Goal: Task Accomplishment & Management: Use online tool/utility

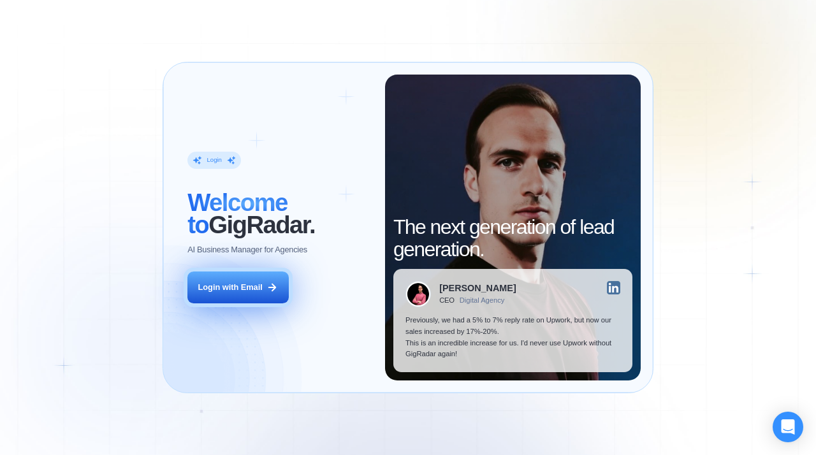
click at [240, 291] on div "Login with Email" at bounding box center [230, 287] width 64 height 11
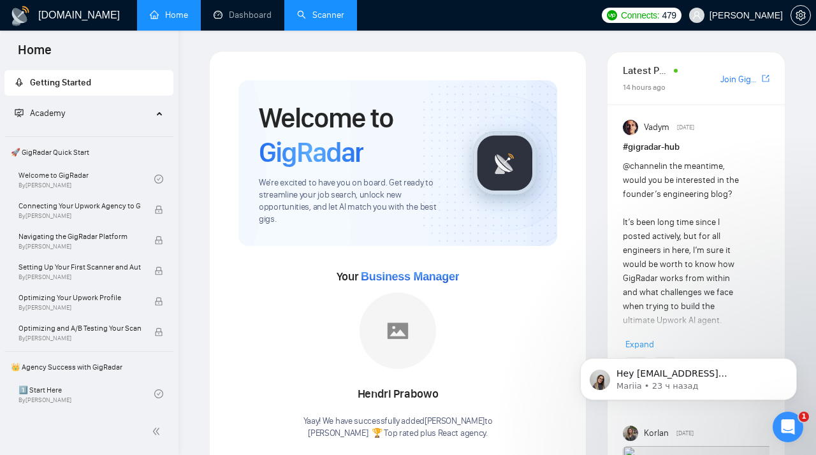
click at [316, 20] on link "Scanner" at bounding box center [320, 15] width 47 height 11
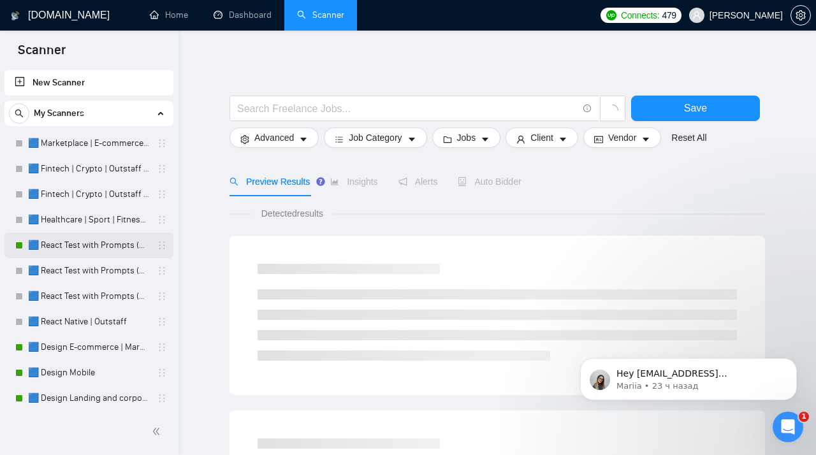
click at [91, 248] on link "🟦 React Test with Prompts (Max)" at bounding box center [88, 246] width 121 height 26
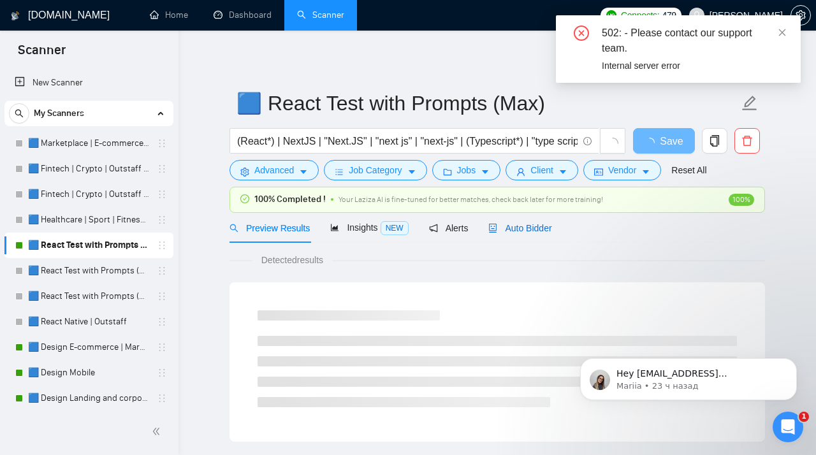
click at [516, 232] on span "Auto Bidder" at bounding box center [519, 228] width 63 height 10
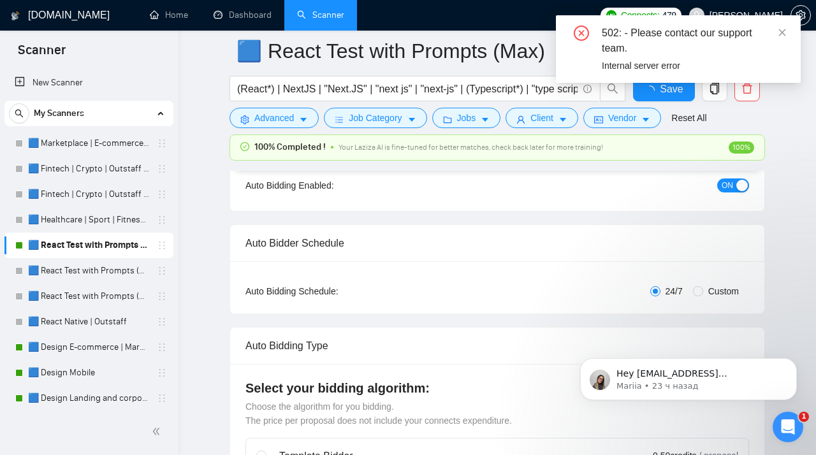
scroll to position [154, 0]
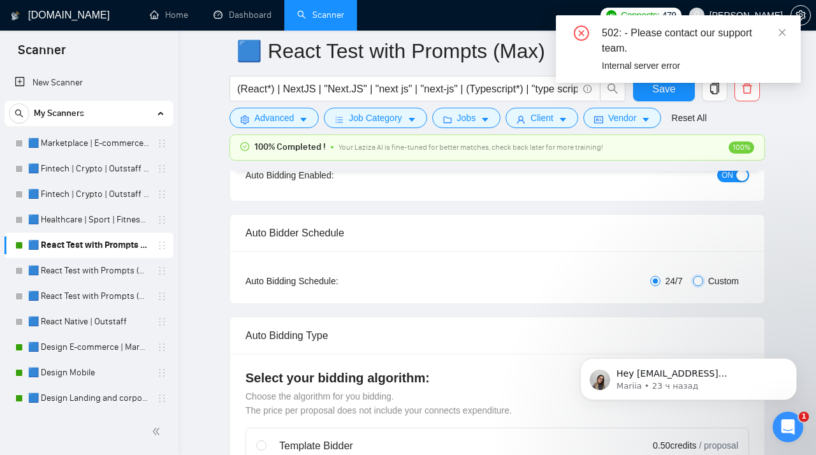
click at [701, 279] on input "Custom" at bounding box center [698, 281] width 10 height 10
radio input "true"
radio input "false"
checkbox input "true"
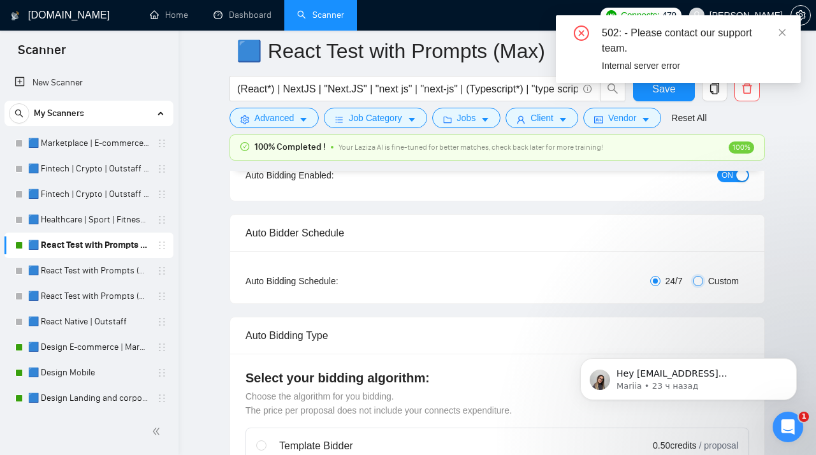
checkbox input "true"
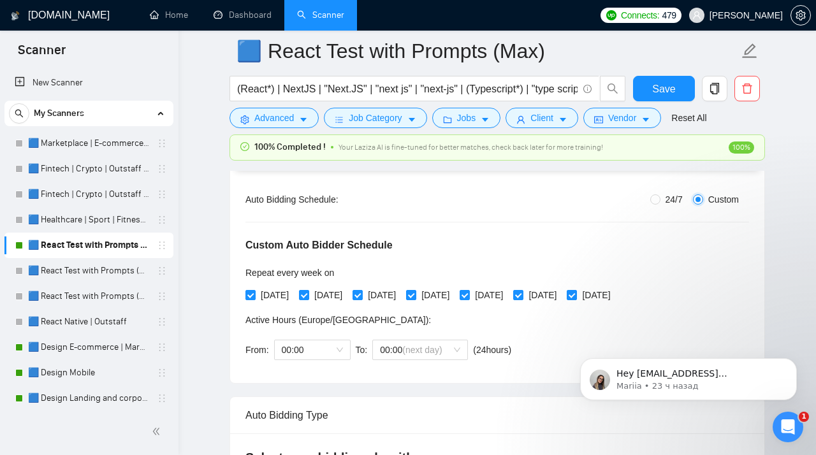
scroll to position [251, 0]
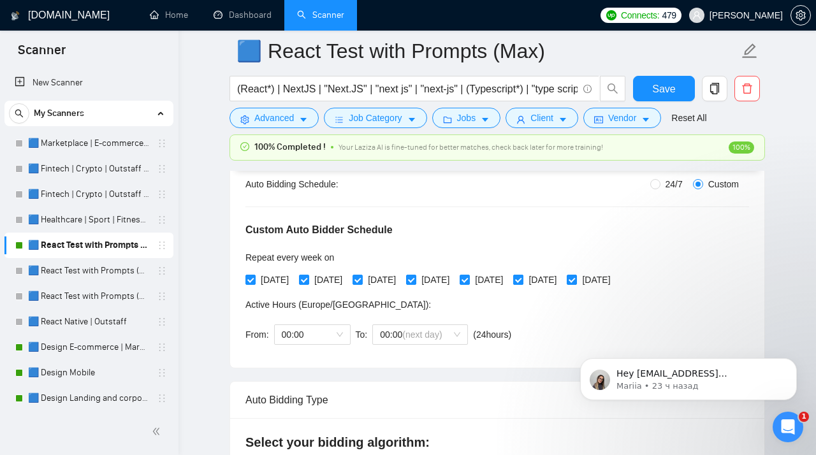
click at [522, 281] on input "[DATE]" at bounding box center [517, 279] width 9 height 9
checkbox input "false"
click at [615, 277] on span "[DATE]" at bounding box center [596, 280] width 38 height 14
click at [576, 277] on input "[DATE]" at bounding box center [571, 279] width 9 height 9
checkbox input "false"
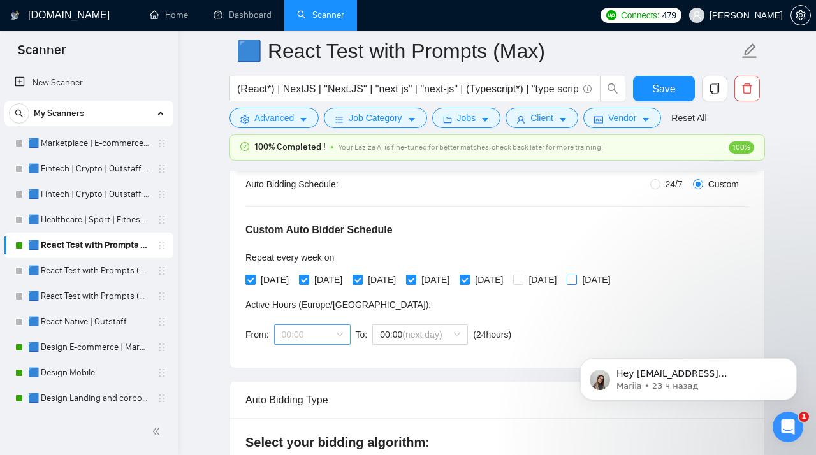
click at [324, 333] on span "00:00" at bounding box center [312, 334] width 61 height 19
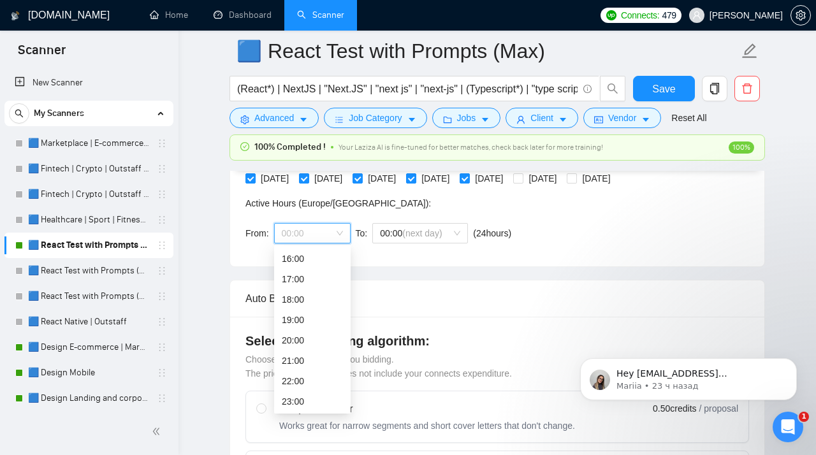
scroll to position [326, 0]
click at [301, 365] on div "19:00" at bounding box center [312, 363] width 61 height 14
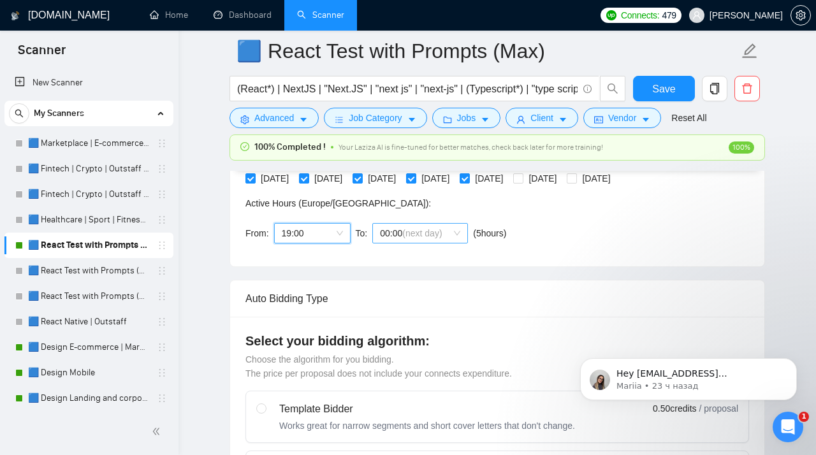
click at [406, 228] on span "(next day)" at bounding box center [422, 233] width 40 height 10
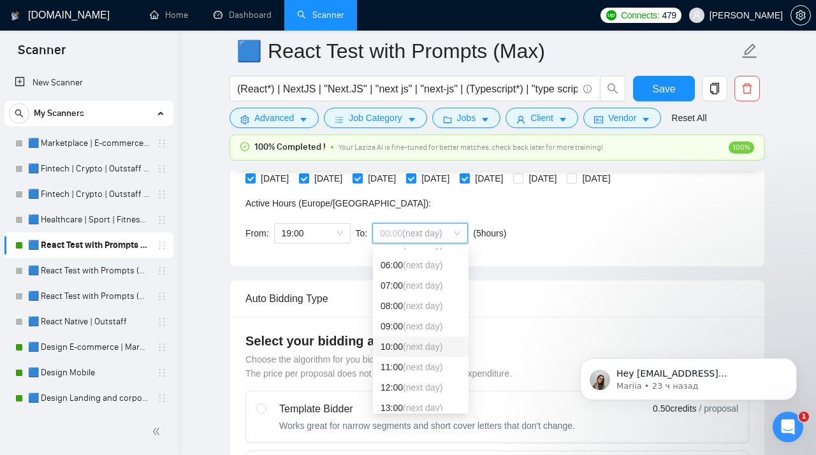
click at [399, 345] on div "10:00 (next day)" at bounding box center [421, 347] width 80 height 14
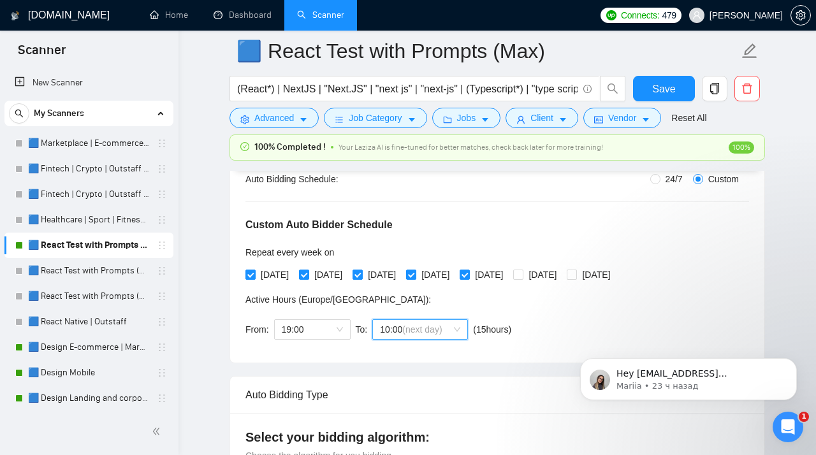
scroll to position [250, 0]
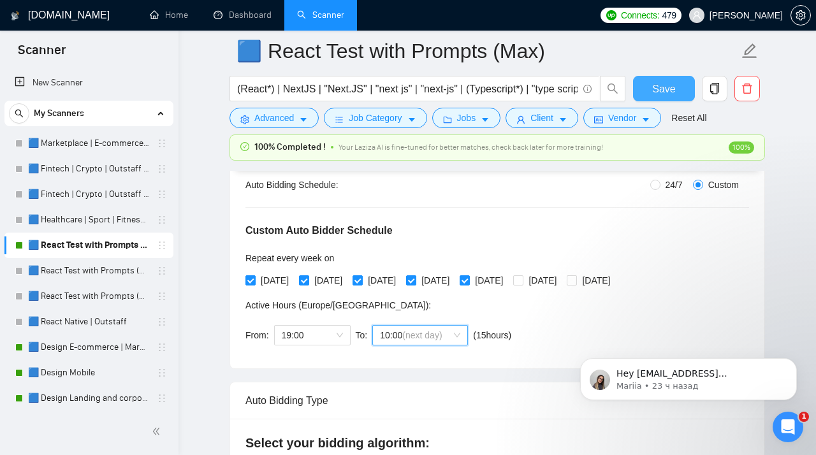
click at [671, 91] on span "Save" at bounding box center [663, 89] width 23 height 16
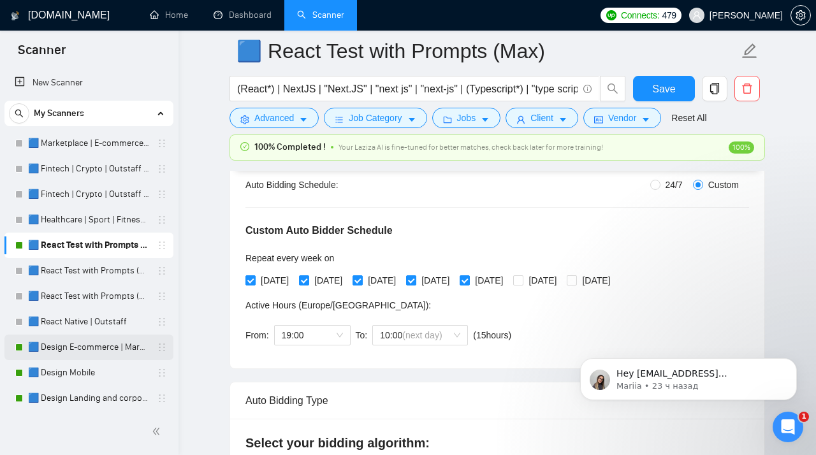
click at [75, 348] on link "🟦 Design E-commerce | Marketplace" at bounding box center [88, 348] width 121 height 26
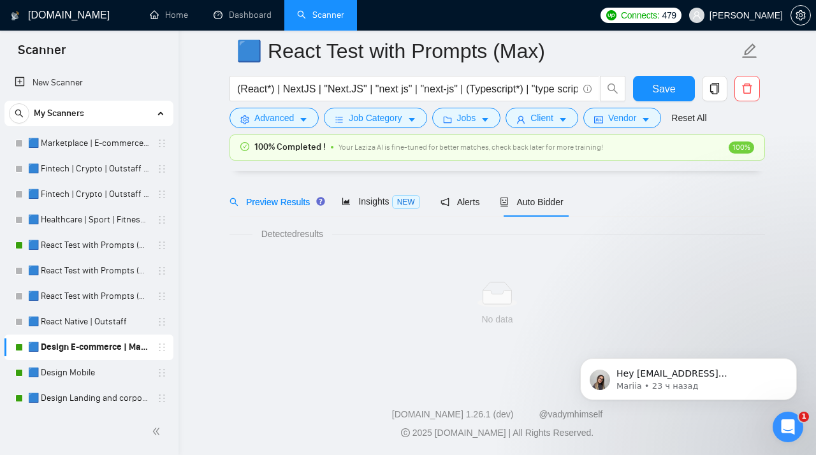
scroll to position [37, 0]
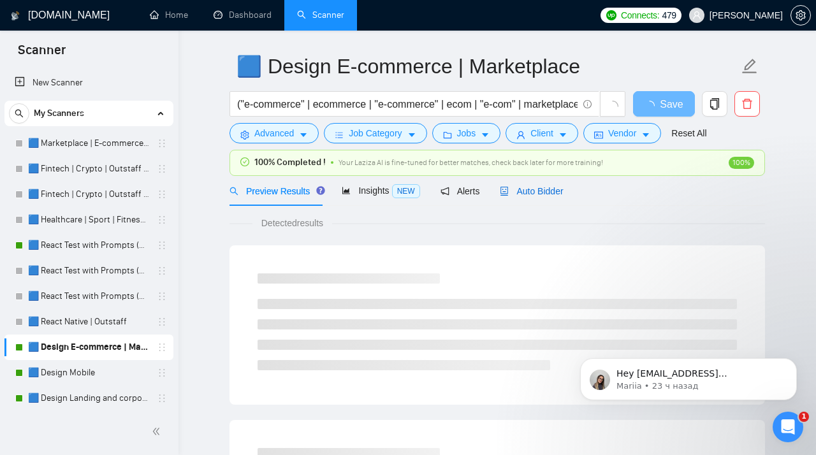
click at [531, 192] on span "Auto Bidder" at bounding box center [531, 191] width 63 height 10
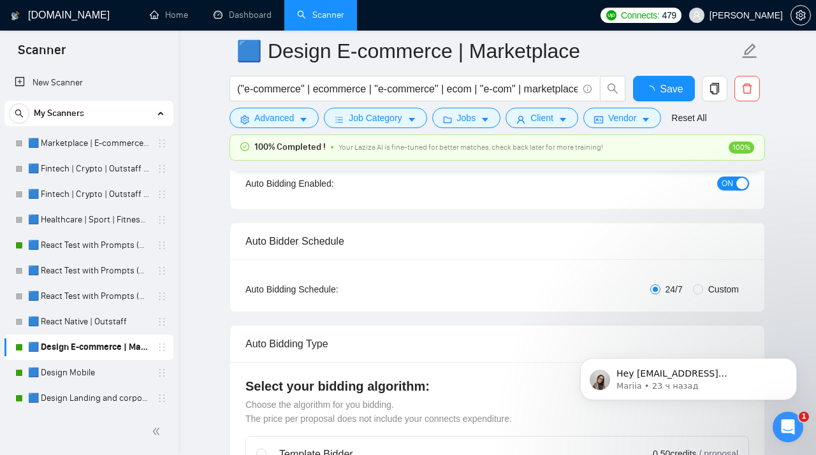
scroll to position [147, 0]
click at [694, 288] on input "Custom" at bounding box center [698, 288] width 10 height 10
radio input "true"
radio input "false"
checkbox input "true"
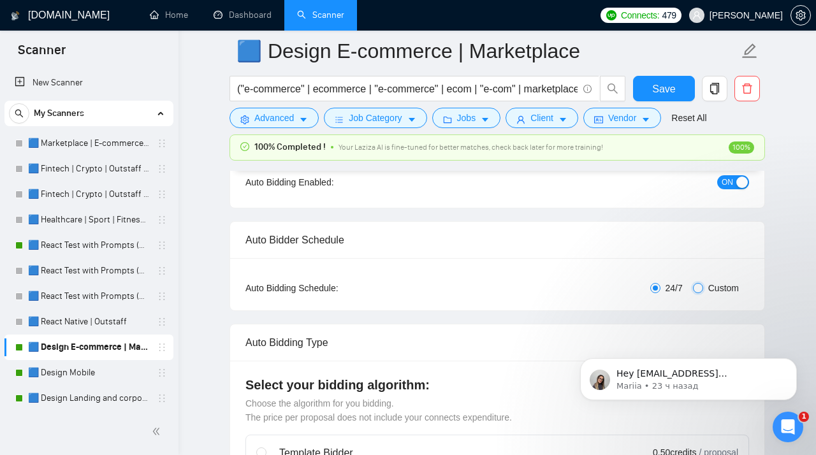
checkbox input "true"
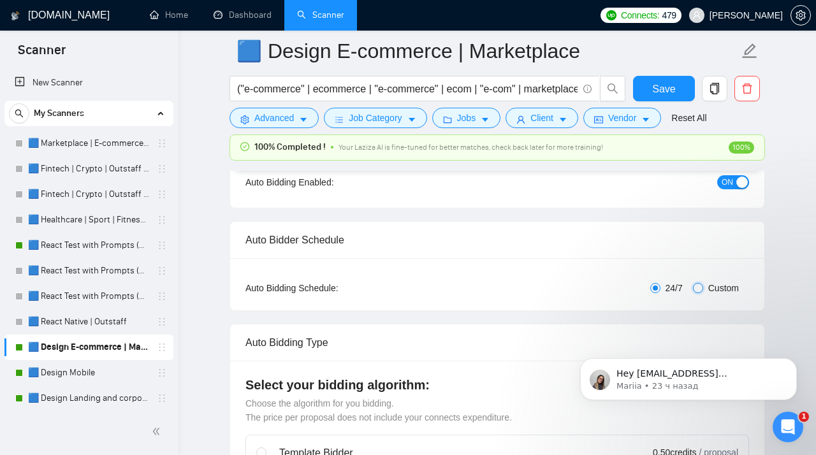
checkbox input "true"
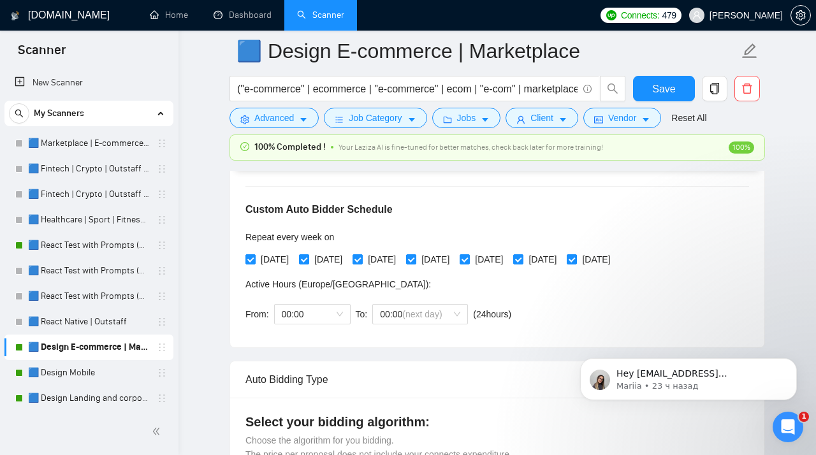
scroll to position [295, 0]
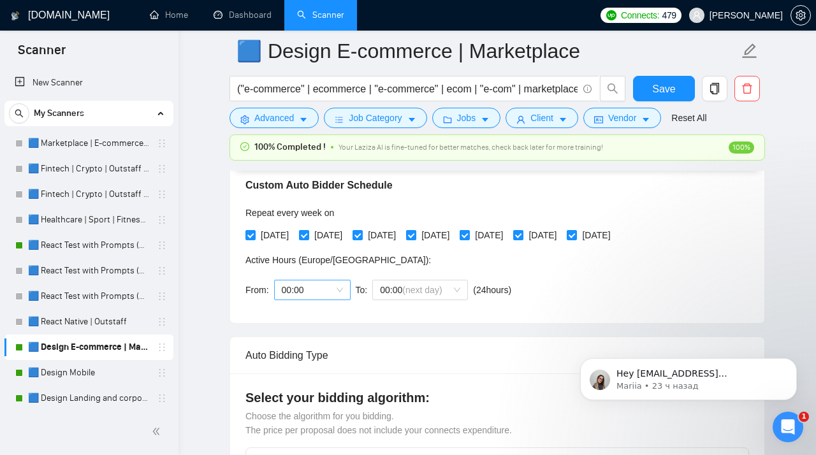
click at [342, 291] on span "00:00" at bounding box center [312, 290] width 61 height 19
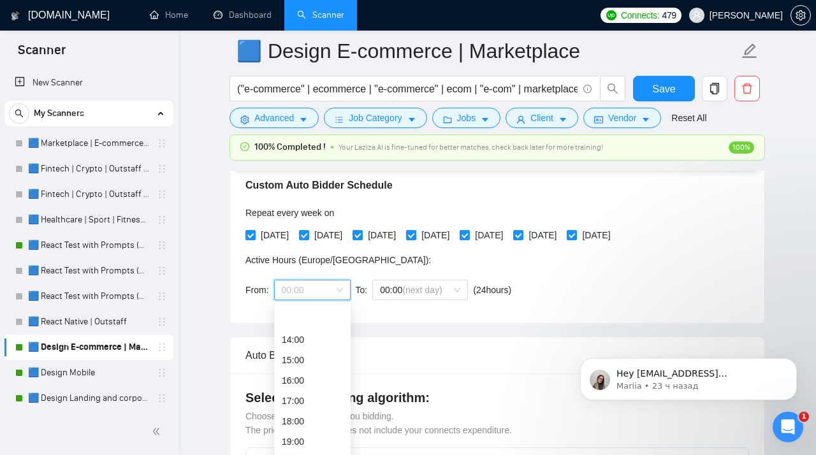
scroll to position [326, 0]
click at [300, 377] on div "19:00" at bounding box center [312, 376] width 61 height 14
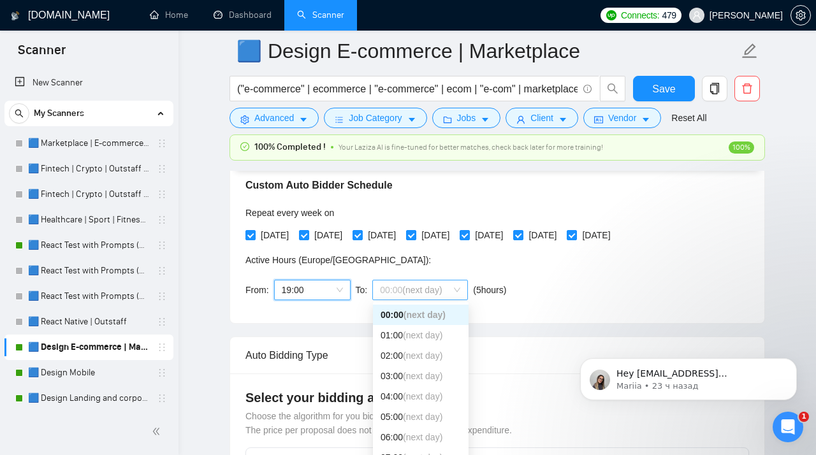
click at [414, 293] on span "(next day)" at bounding box center [422, 290] width 40 height 10
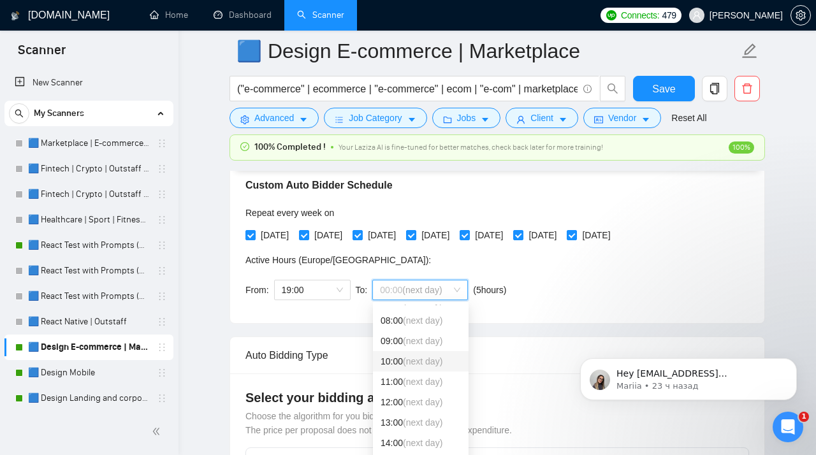
click at [399, 364] on div "10:00 (next day)" at bounding box center [421, 362] width 80 height 14
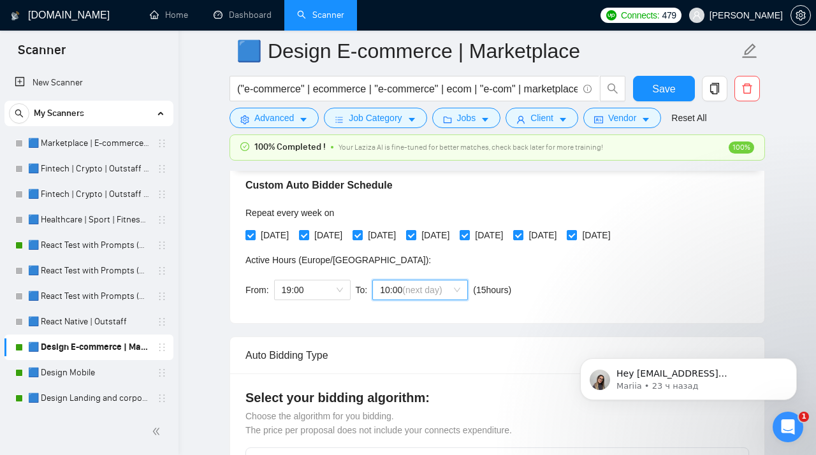
scroll to position [158, 0]
click at [667, 90] on span "Save" at bounding box center [663, 89] width 23 height 16
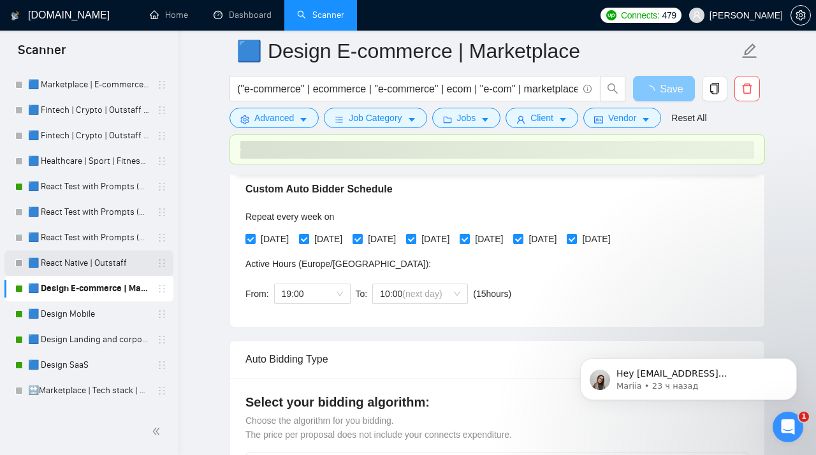
scroll to position [88, 0]
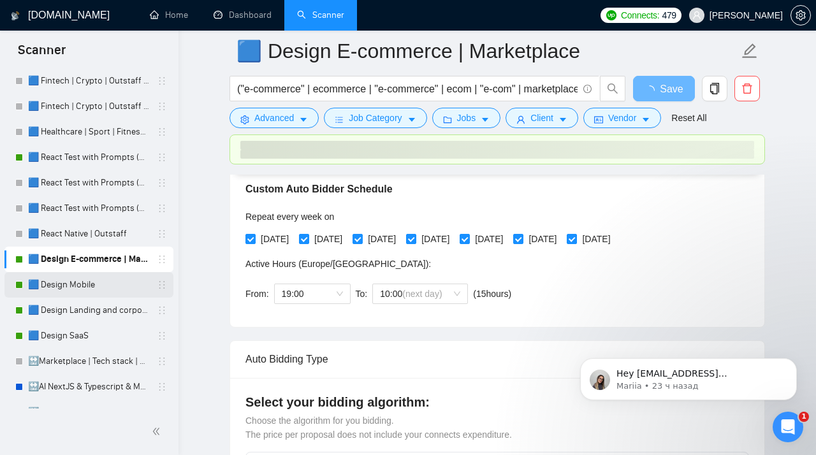
click at [100, 288] on link "🟦 Design Mobile" at bounding box center [88, 285] width 121 height 26
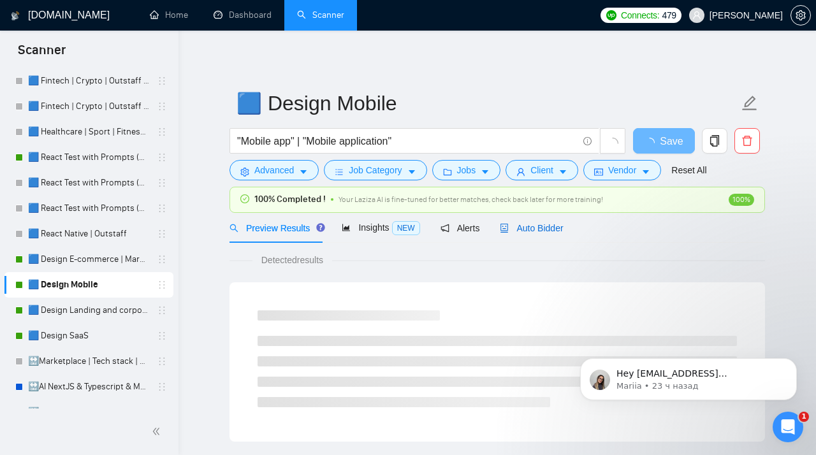
click at [524, 229] on span "Auto Bidder" at bounding box center [531, 228] width 63 height 10
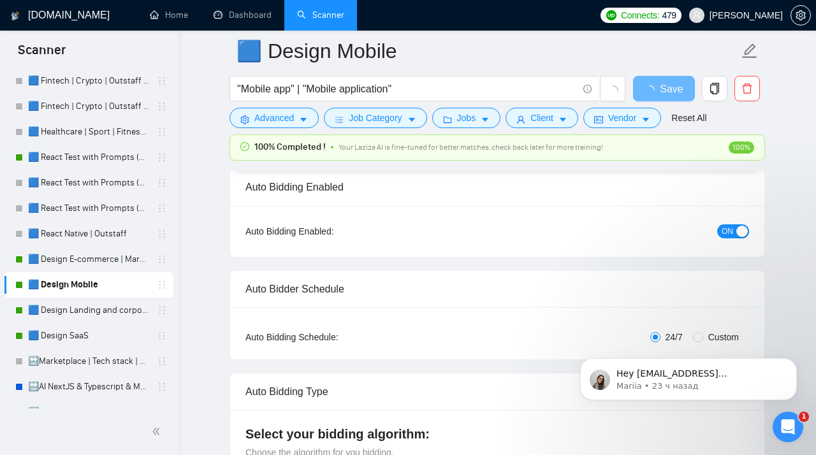
scroll to position [112, 0]
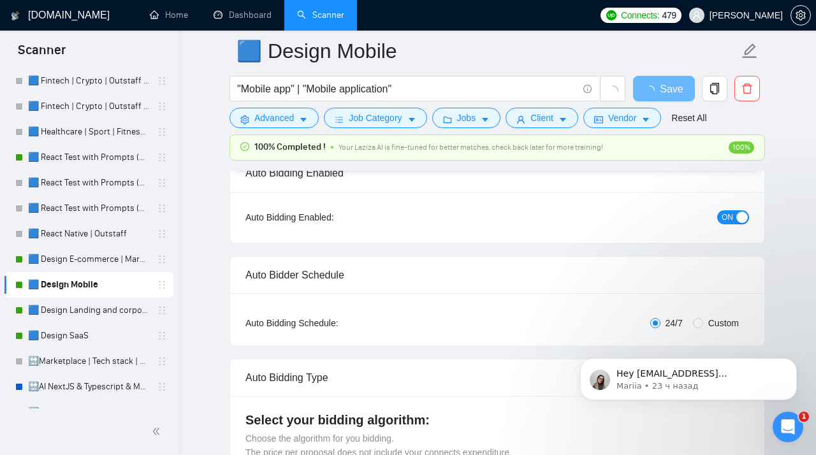
click at [708, 319] on span "Custom" at bounding box center [723, 323] width 41 height 14
click at [703, 319] on input "Custom" at bounding box center [698, 323] width 10 height 10
radio input "true"
radio input "false"
checkbox input "true"
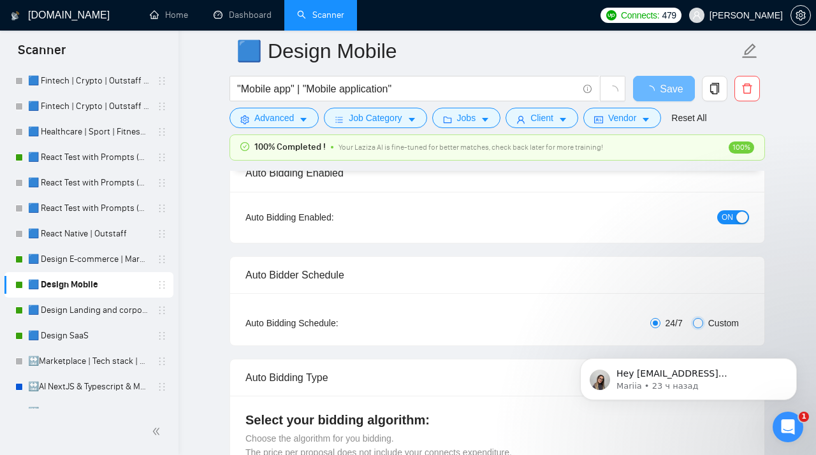
checkbox input "true"
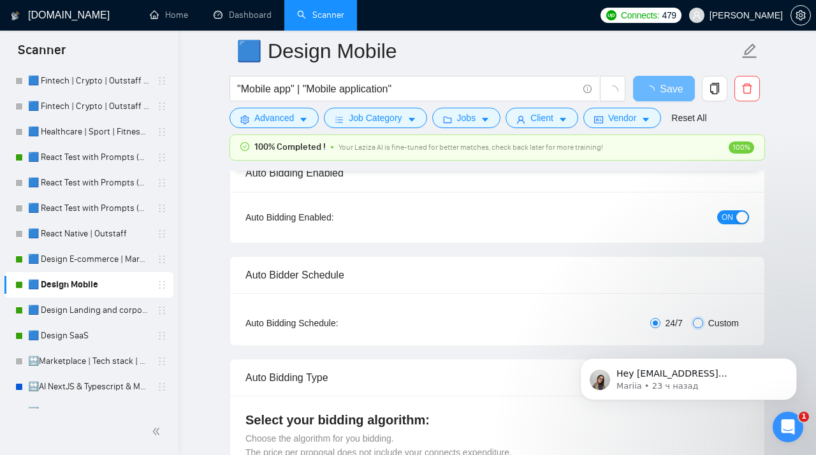
checkbox input "true"
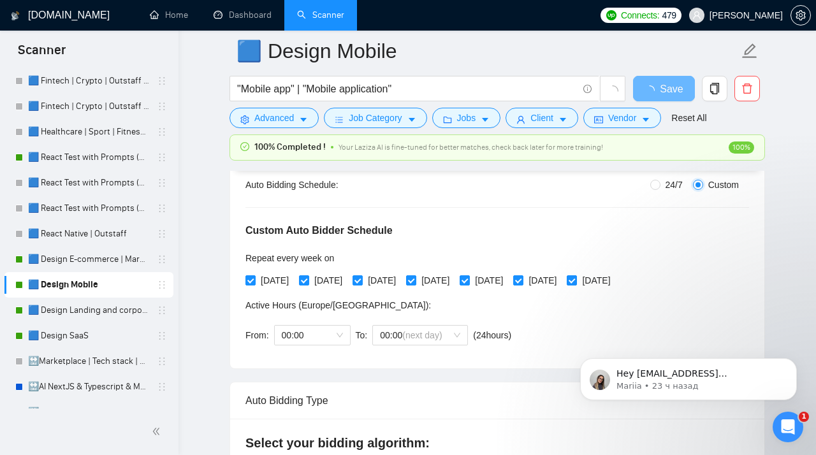
scroll to position [254, 0]
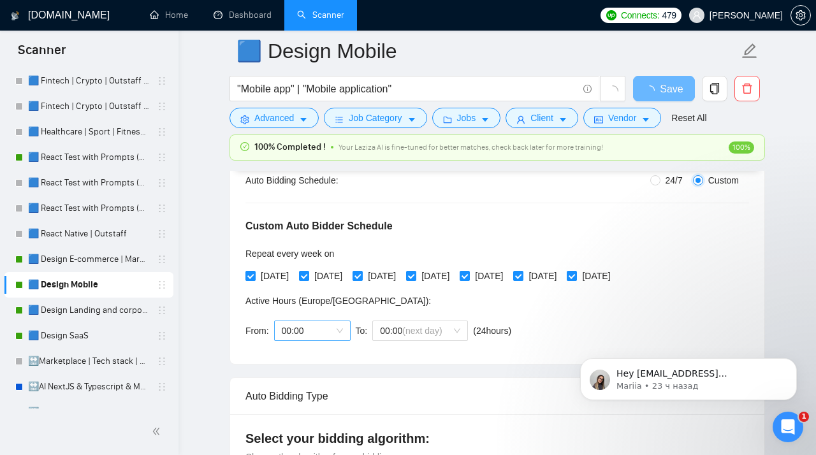
click at [328, 330] on span "00:00" at bounding box center [312, 330] width 61 height 19
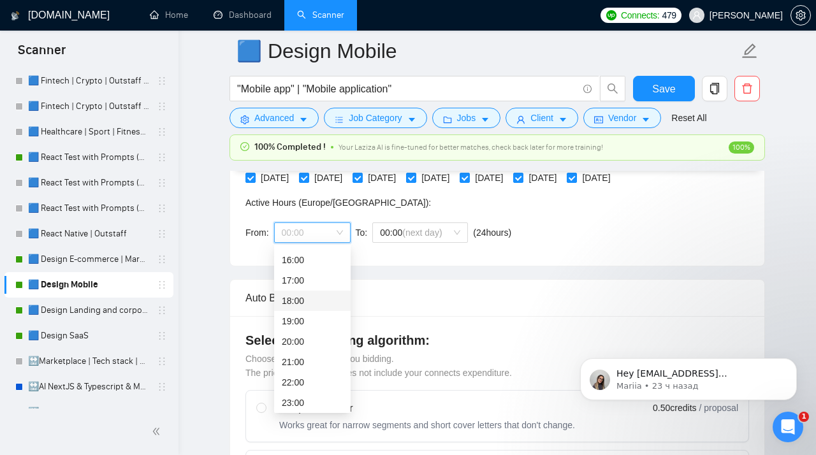
scroll to position [355, 0]
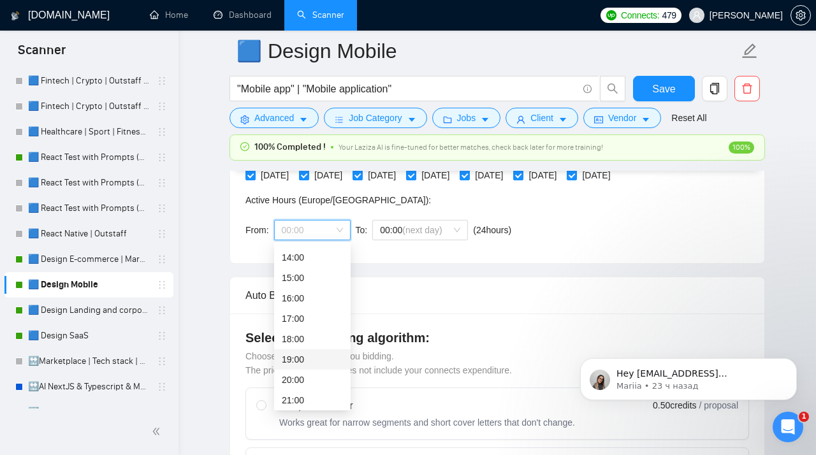
click at [305, 358] on div "19:00" at bounding box center [312, 360] width 61 height 14
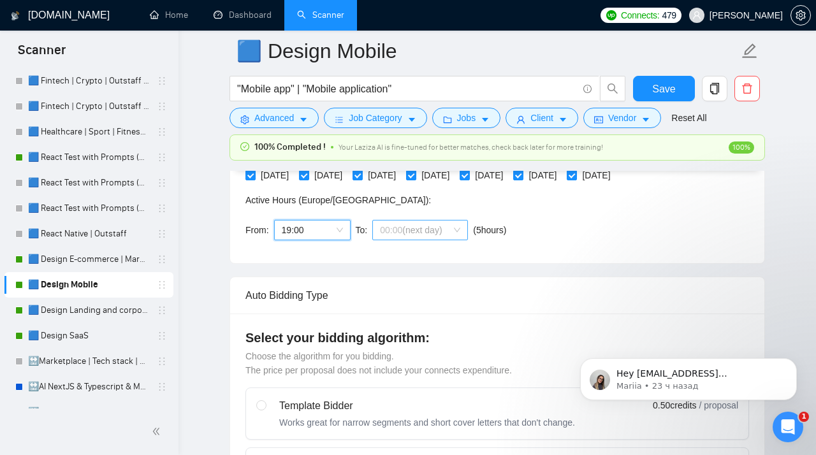
click at [418, 225] on span "(next day)" at bounding box center [422, 230] width 40 height 10
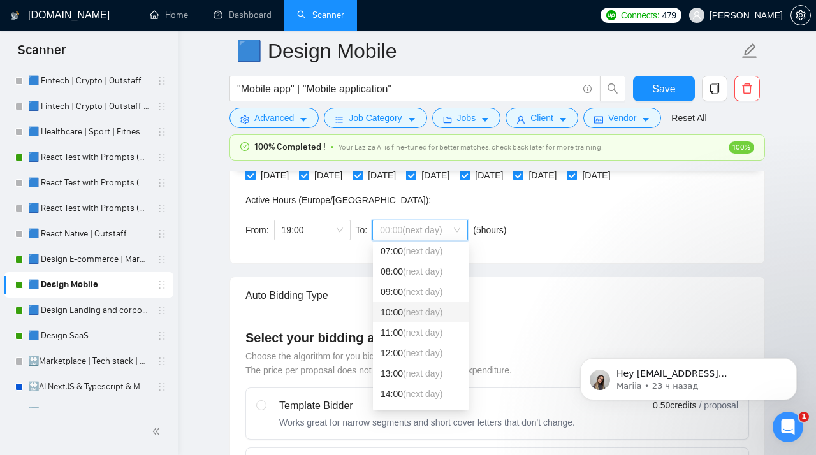
scroll to position [355, 0]
click at [421, 311] on span "(next day)" at bounding box center [423, 313] width 40 height 10
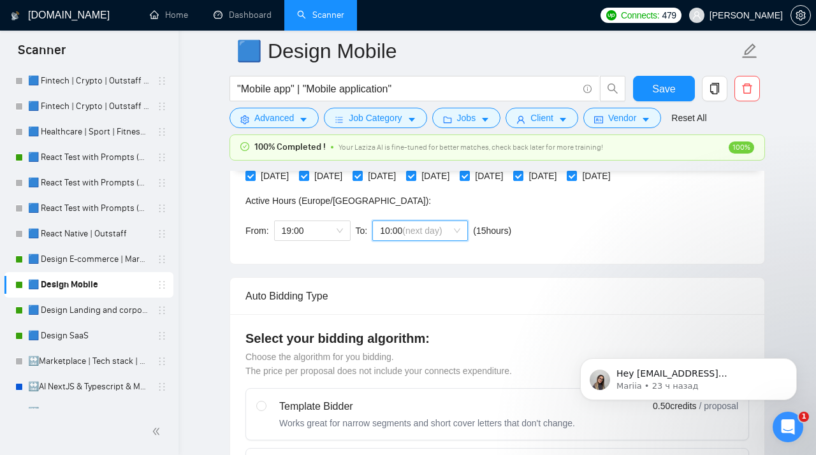
scroll to position [147, 0]
click at [652, 92] on button "Save" at bounding box center [664, 89] width 62 height 26
click at [101, 309] on link "🟦 Design Landing and corporate" at bounding box center [88, 311] width 121 height 26
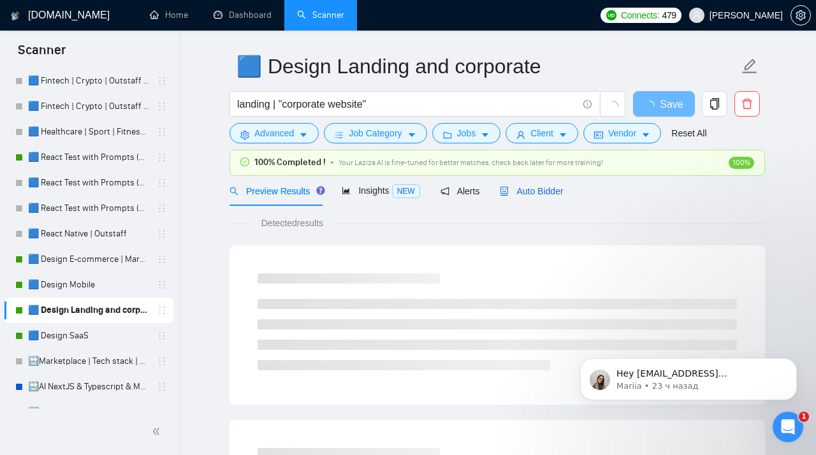
click at [543, 189] on span "Auto Bidder" at bounding box center [531, 191] width 63 height 10
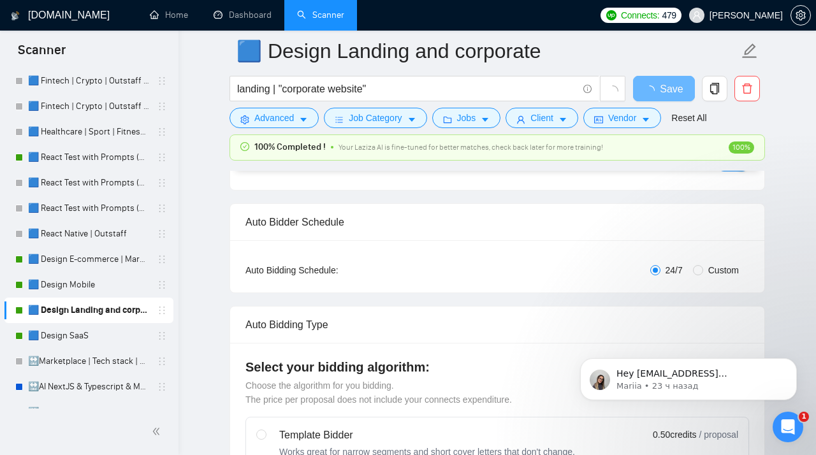
scroll to position [198, 0]
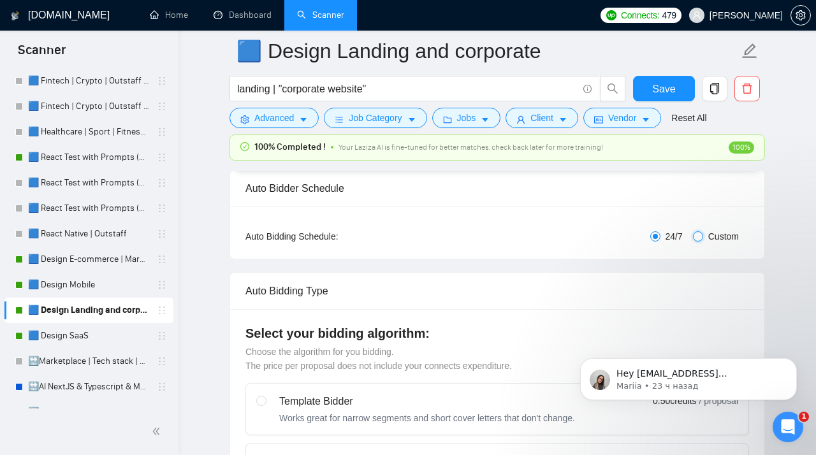
click at [698, 239] on input "Custom" at bounding box center [698, 236] width 10 height 10
radio input "true"
radio input "false"
checkbox input "true"
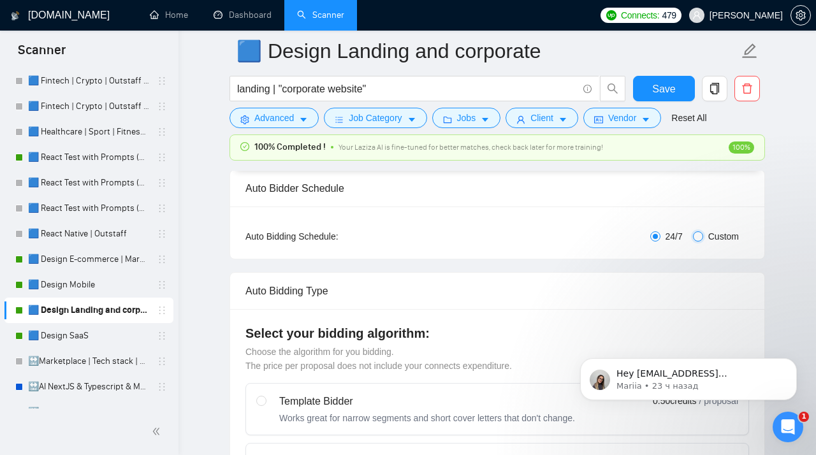
checkbox input "true"
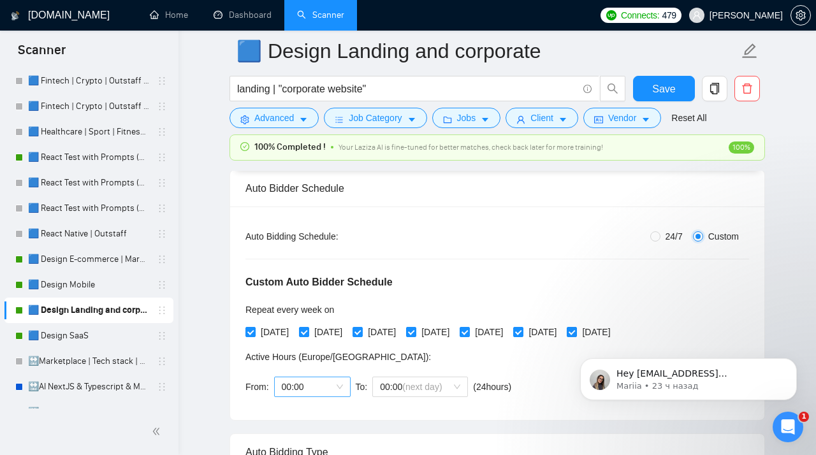
click at [326, 385] on span "00:00" at bounding box center [312, 387] width 61 height 19
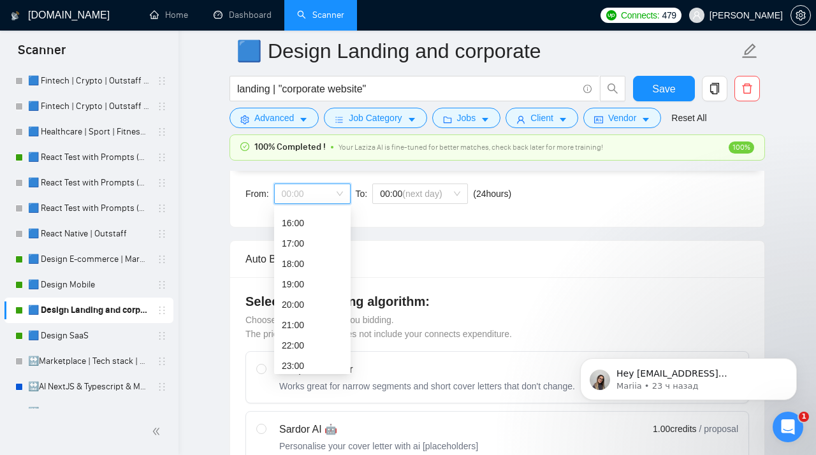
scroll to position [321, 0]
click at [304, 284] on div "19:00" at bounding box center [312, 286] width 61 height 14
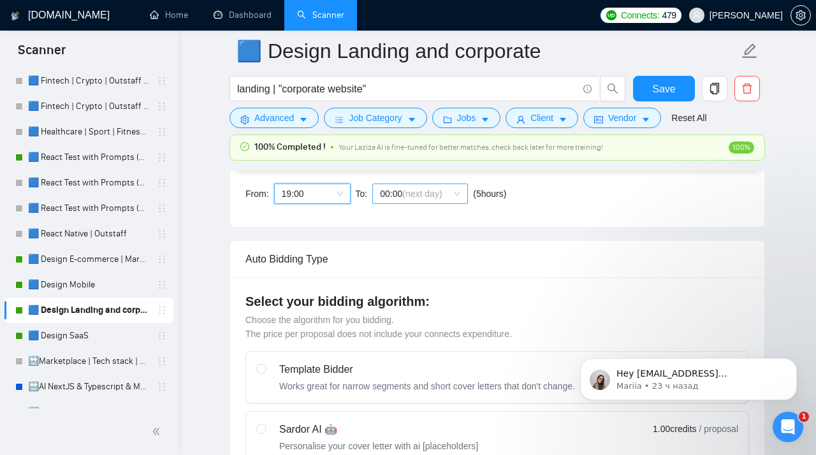
click at [411, 197] on span "(next day)" at bounding box center [422, 194] width 40 height 10
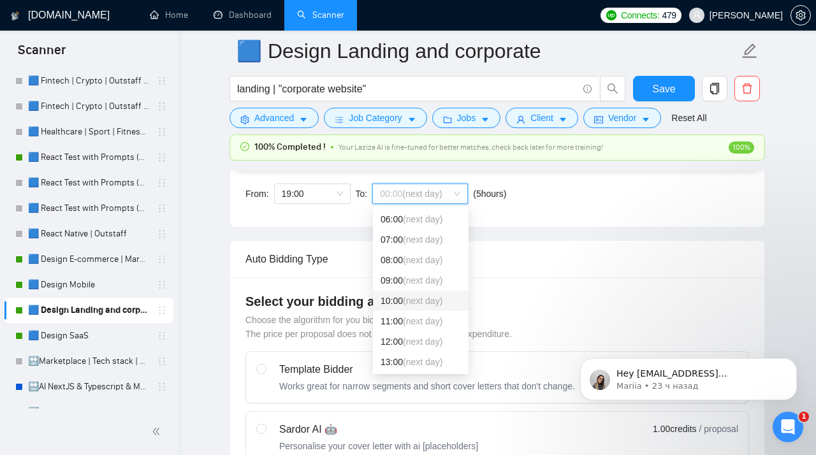
click at [397, 300] on div "10:00 (next day)" at bounding box center [421, 301] width 80 height 14
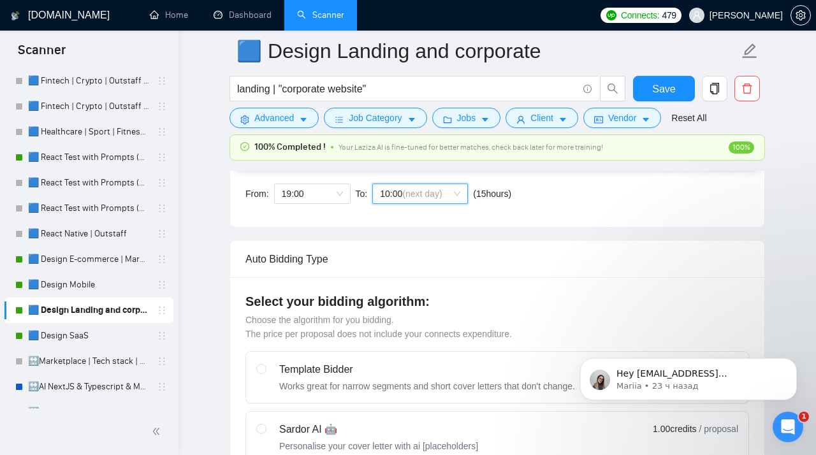
scroll to position [122, 0]
click at [664, 97] on button "Save" at bounding box center [664, 89] width 62 height 26
click at [75, 340] on link "🟦 Design SaaS" at bounding box center [88, 336] width 121 height 26
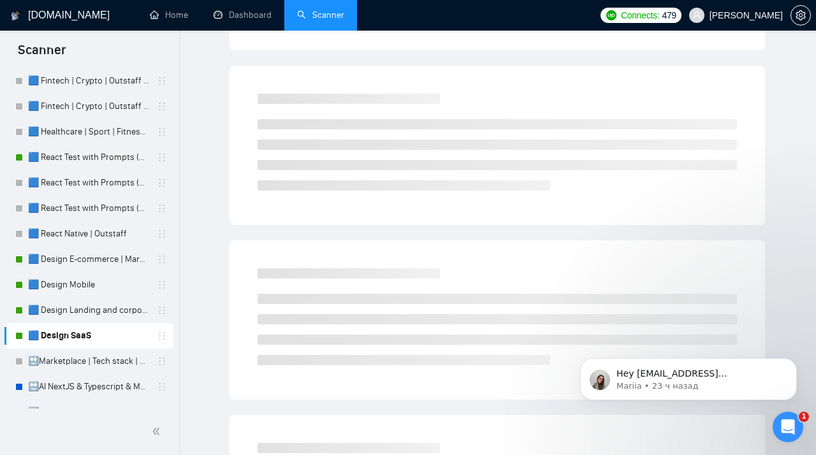
scroll to position [37, 0]
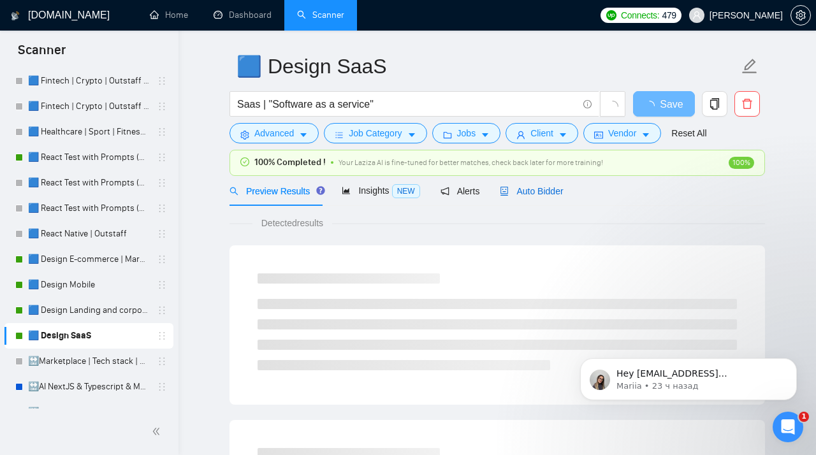
click at [533, 192] on span "Auto Bidder" at bounding box center [531, 191] width 63 height 10
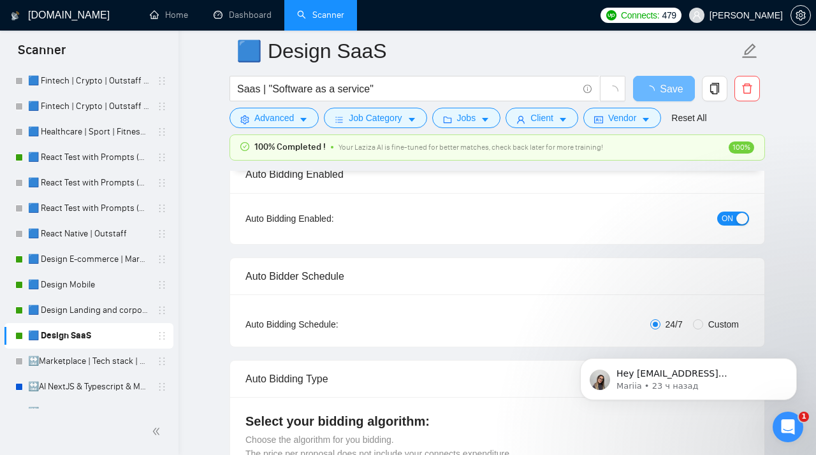
scroll to position [112, 0]
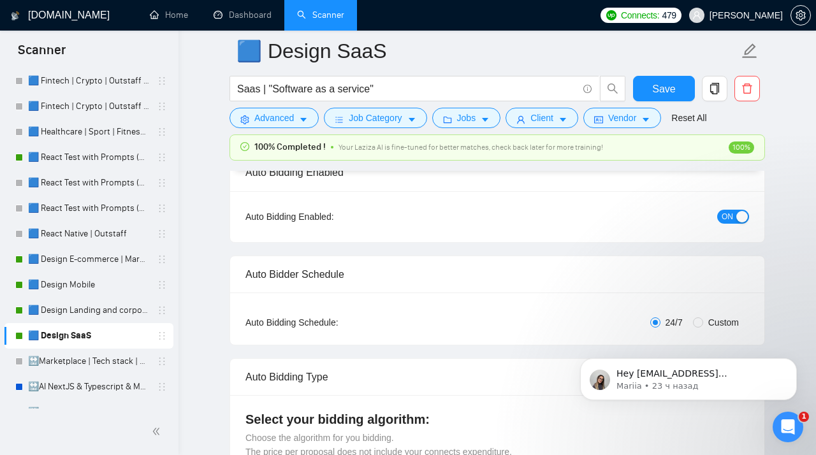
click at [703, 320] on span "Custom" at bounding box center [723, 323] width 41 height 14
click at [703, 320] on input "Custom" at bounding box center [698, 323] width 10 height 10
radio input "true"
radio input "false"
checkbox input "true"
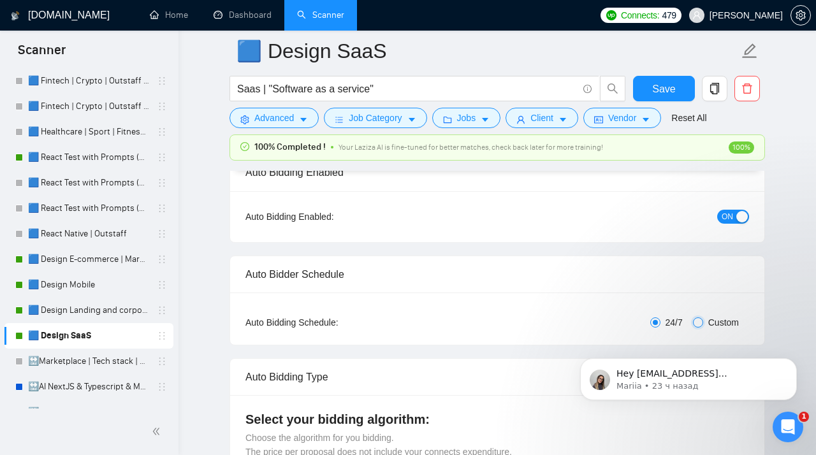
checkbox input "true"
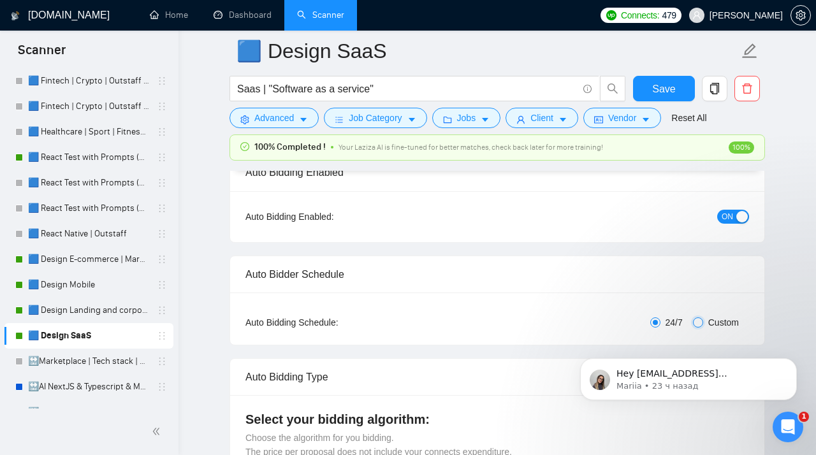
checkbox input "true"
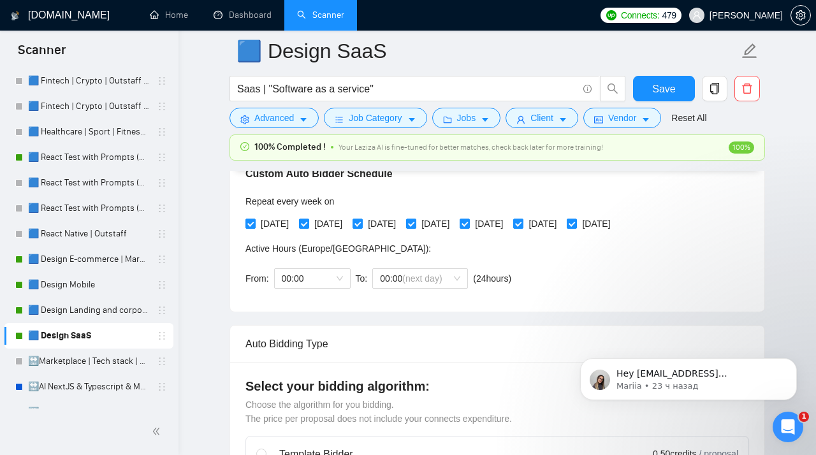
scroll to position [317, 0]
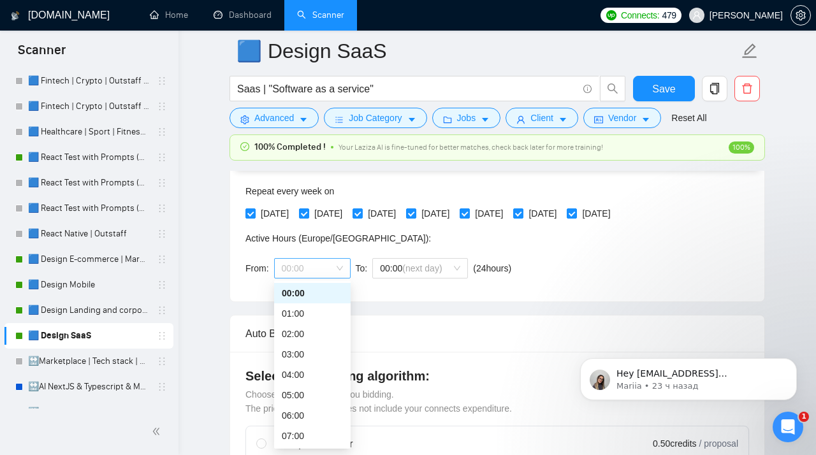
click at [335, 270] on span "00:00" at bounding box center [312, 268] width 61 height 19
click at [300, 395] on div "19:00" at bounding box center [312, 398] width 61 height 14
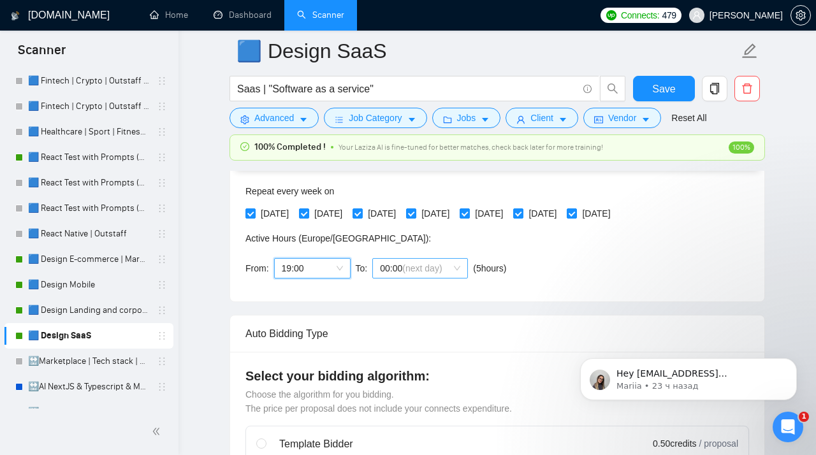
click at [405, 278] on span "00:00 (next day)" at bounding box center [420, 268] width 80 height 19
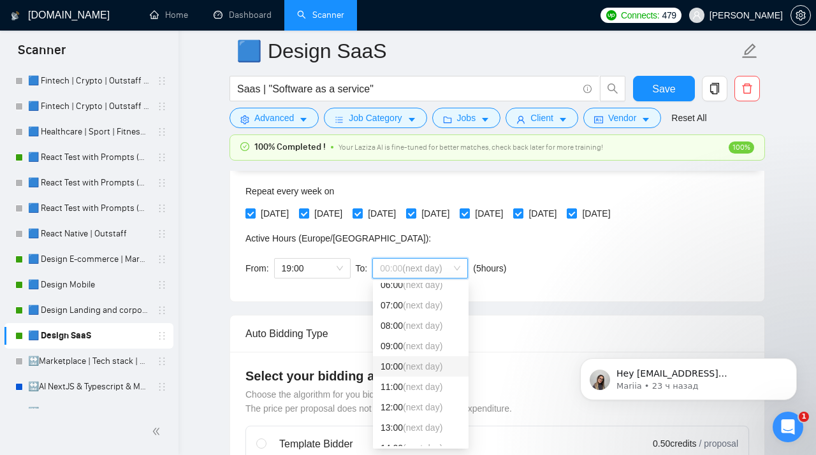
click at [407, 366] on span "(next day)" at bounding box center [423, 367] width 40 height 10
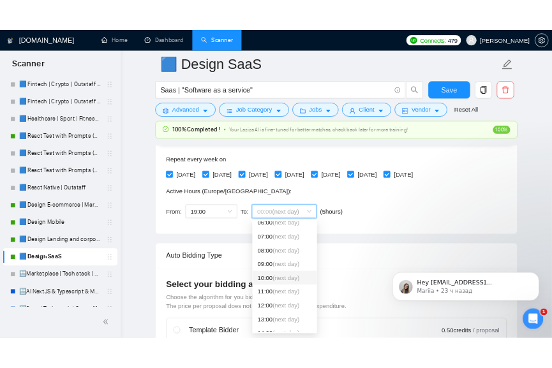
scroll to position [131, 0]
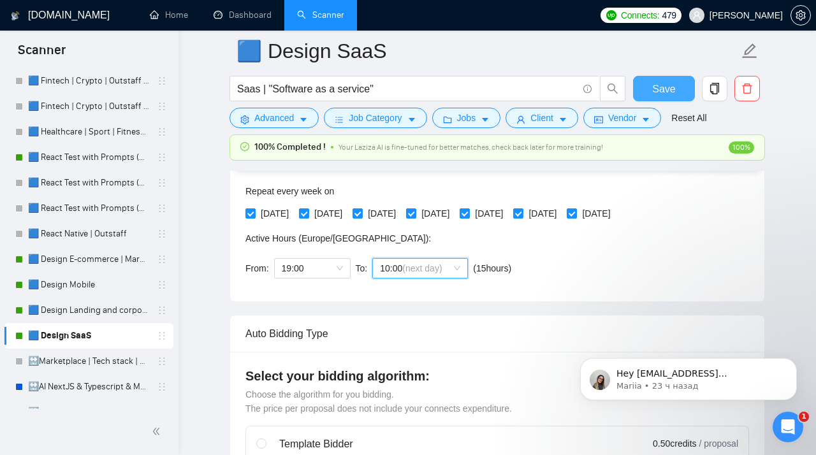
click at [655, 95] on span "Save" at bounding box center [663, 89] width 23 height 16
